Goal: Navigation & Orientation: Find specific page/section

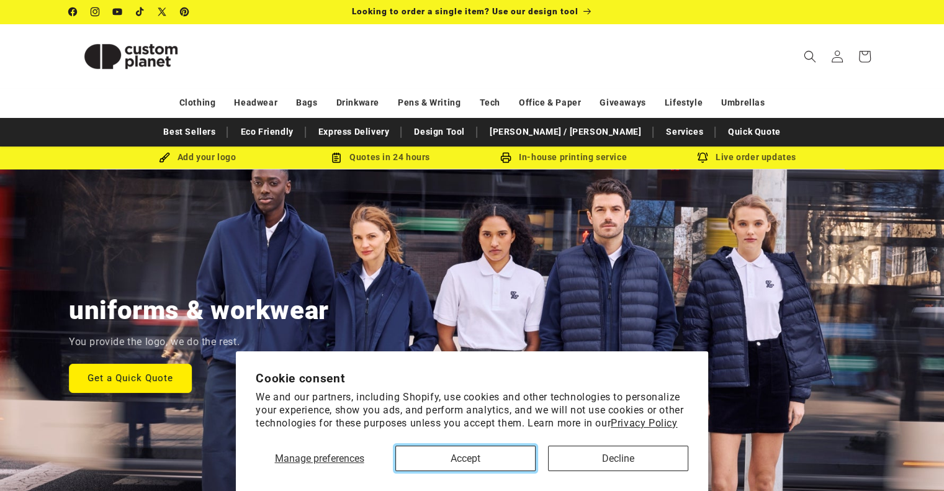
click at [472, 464] on button "Accept" at bounding box center [465, 458] width 140 height 25
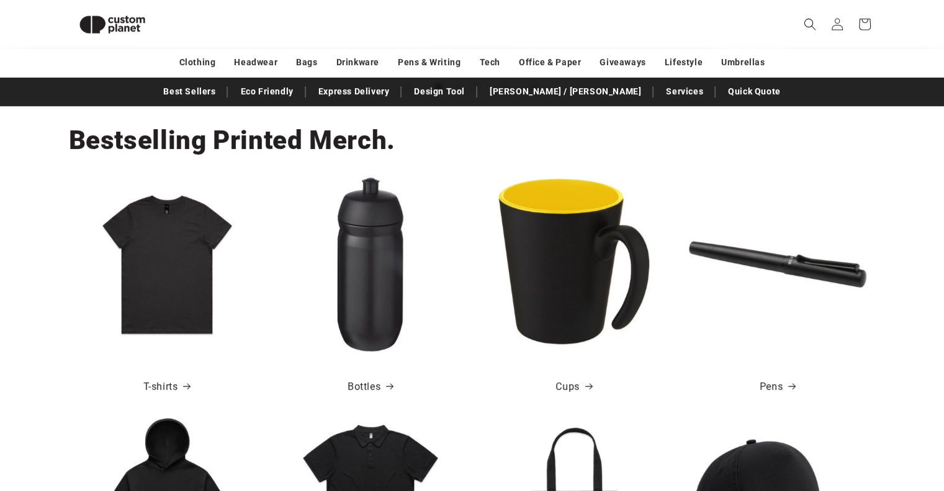
scroll to position [427, 0]
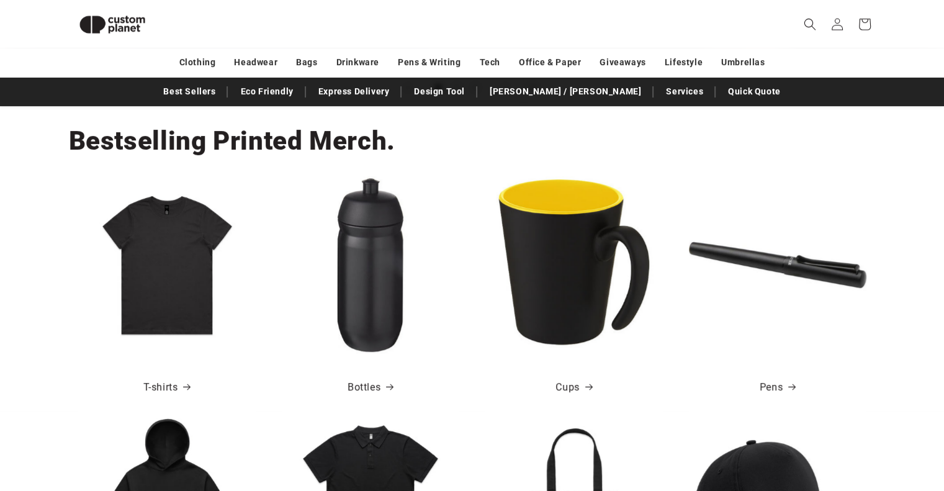
click at [575, 317] on img at bounding box center [574, 265] width 178 height 178
click at [593, 386] on div "Cups" at bounding box center [574, 383] width 196 height 58
click at [585, 386] on icon at bounding box center [589, 387] width 9 height 7
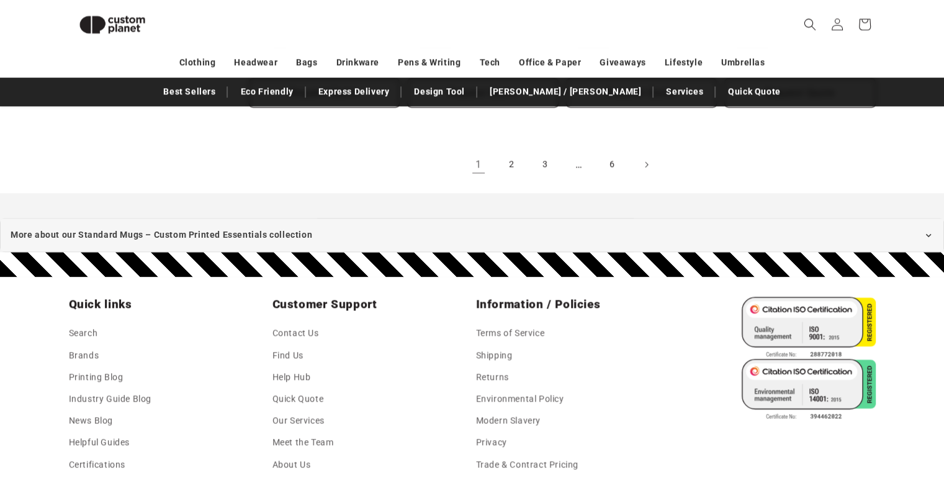
scroll to position [1715, 0]
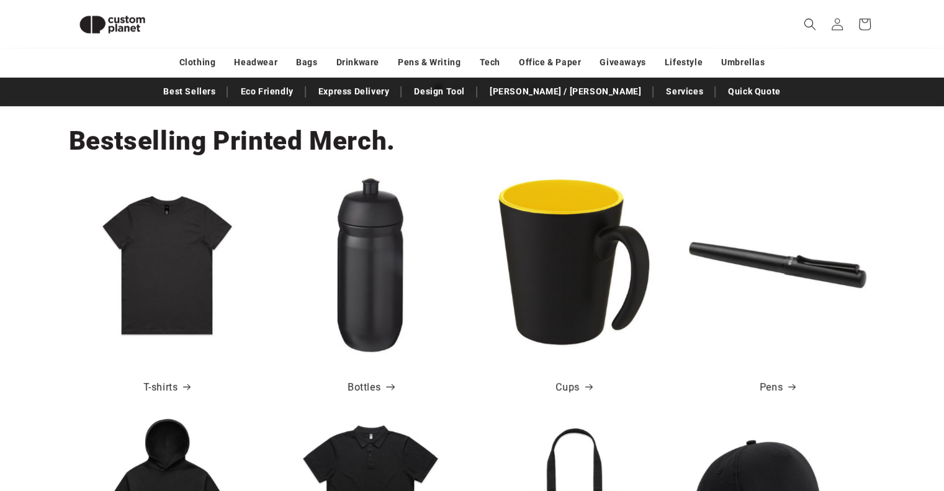
click at [368, 381] on link "Bottles" at bounding box center [370, 388] width 45 height 18
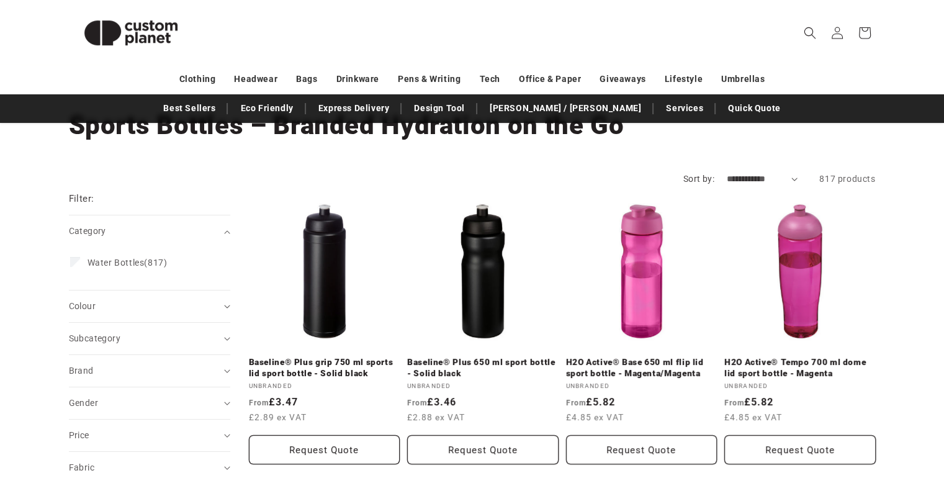
scroll to position [20, 0]
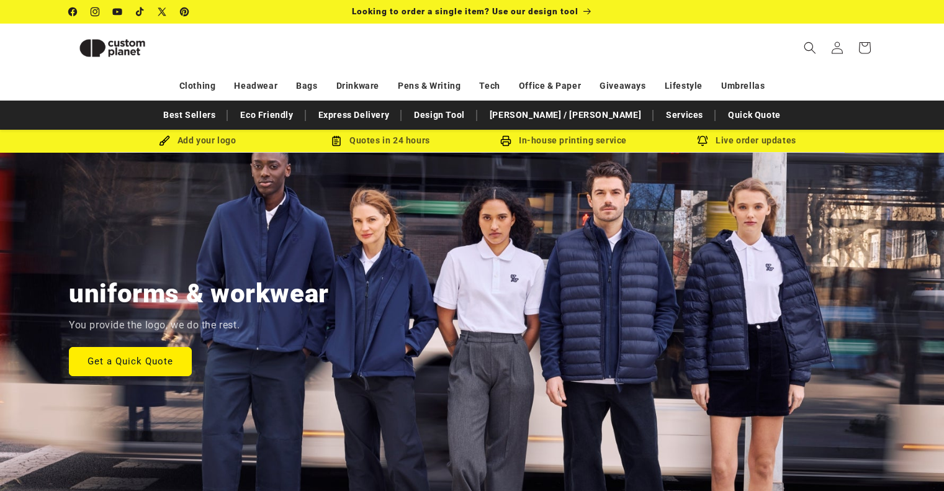
scroll to position [427, 0]
